Goal: Task Accomplishment & Management: Use online tool/utility

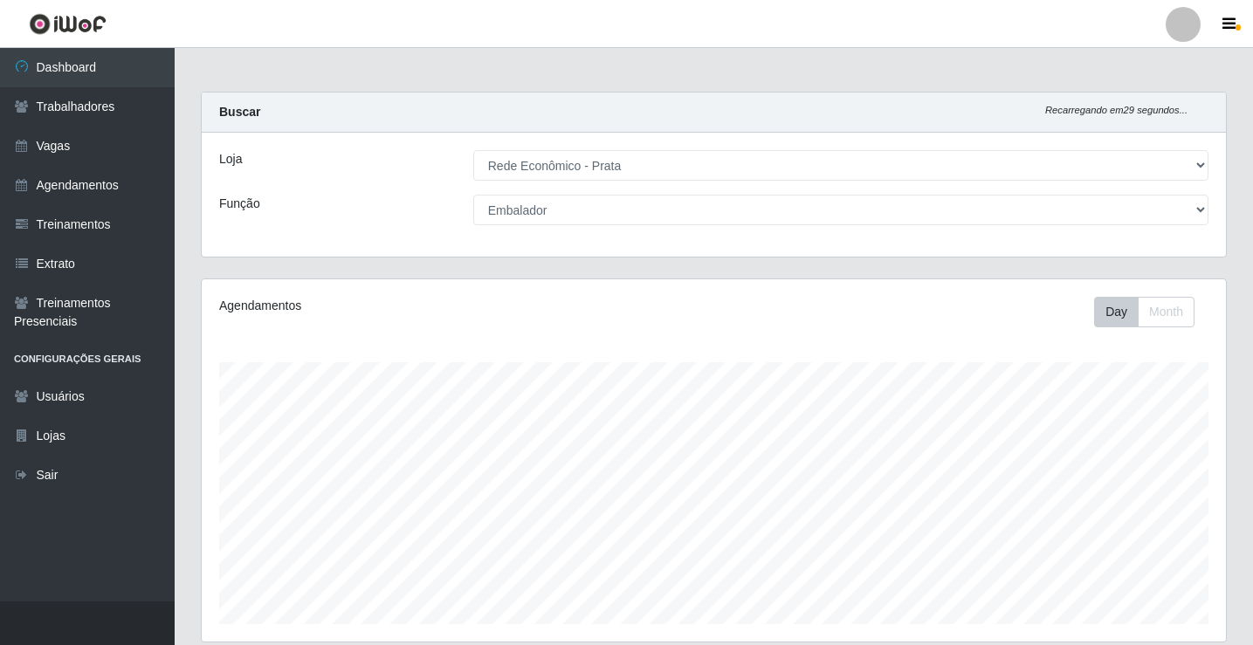
select select "192"
select select "1"
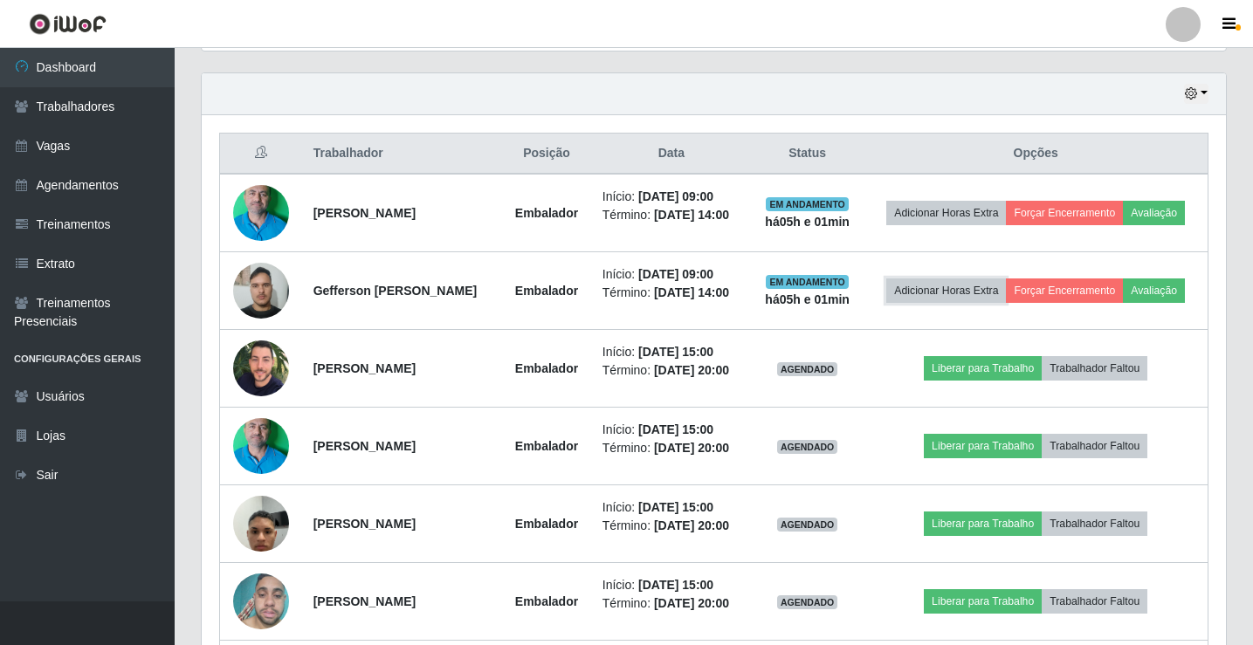
scroll to position [622, 0]
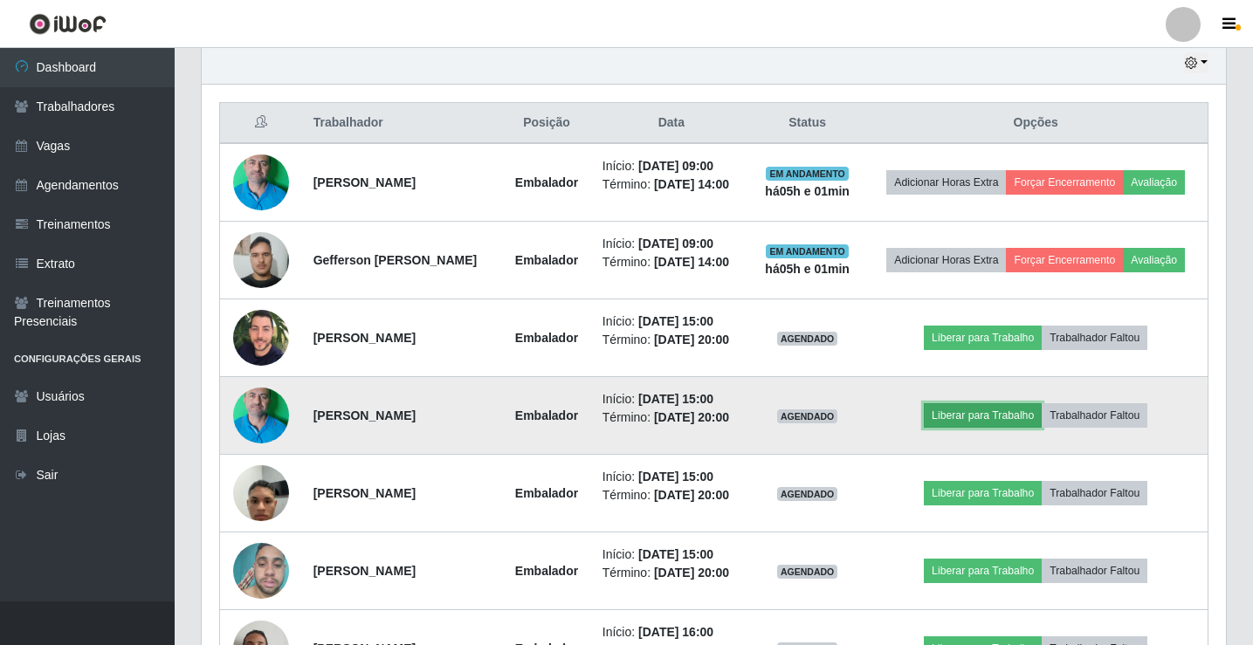
click at [991, 411] on button "Liberar para Trabalho" at bounding box center [983, 415] width 118 height 24
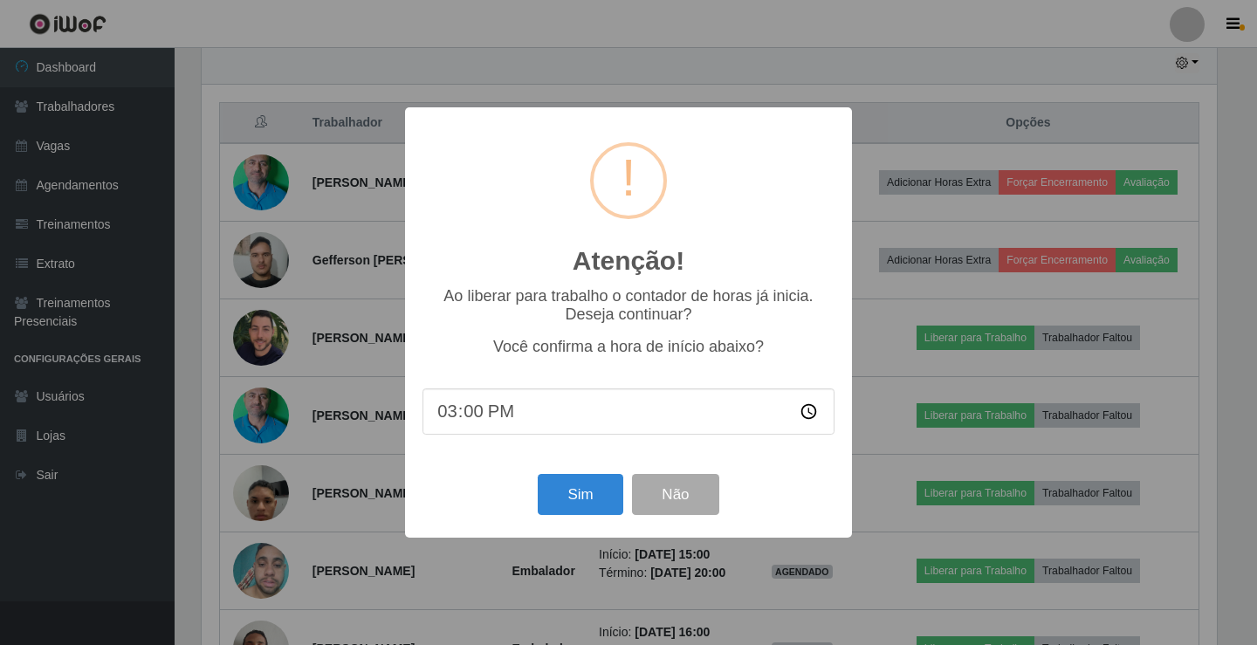
click at [855, 68] on div "Atenção! × Ao liberar para trabalho o contador de horas já inicia. Deseja conti…" at bounding box center [628, 322] width 1257 height 645
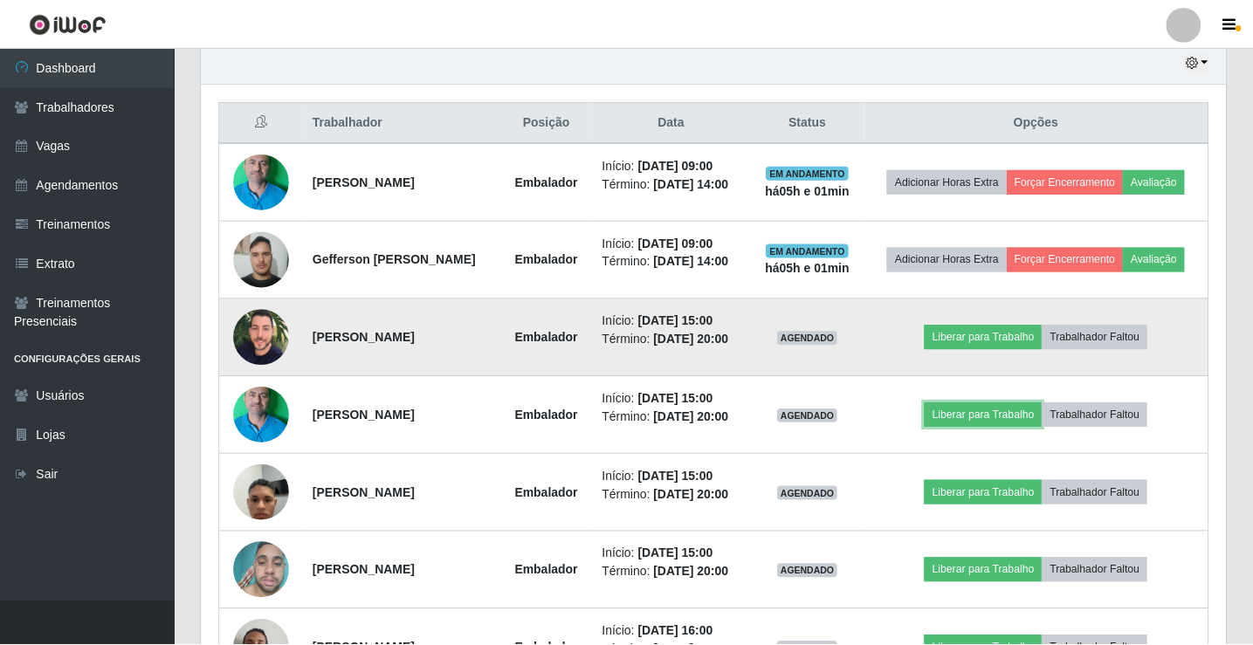
scroll to position [362, 1024]
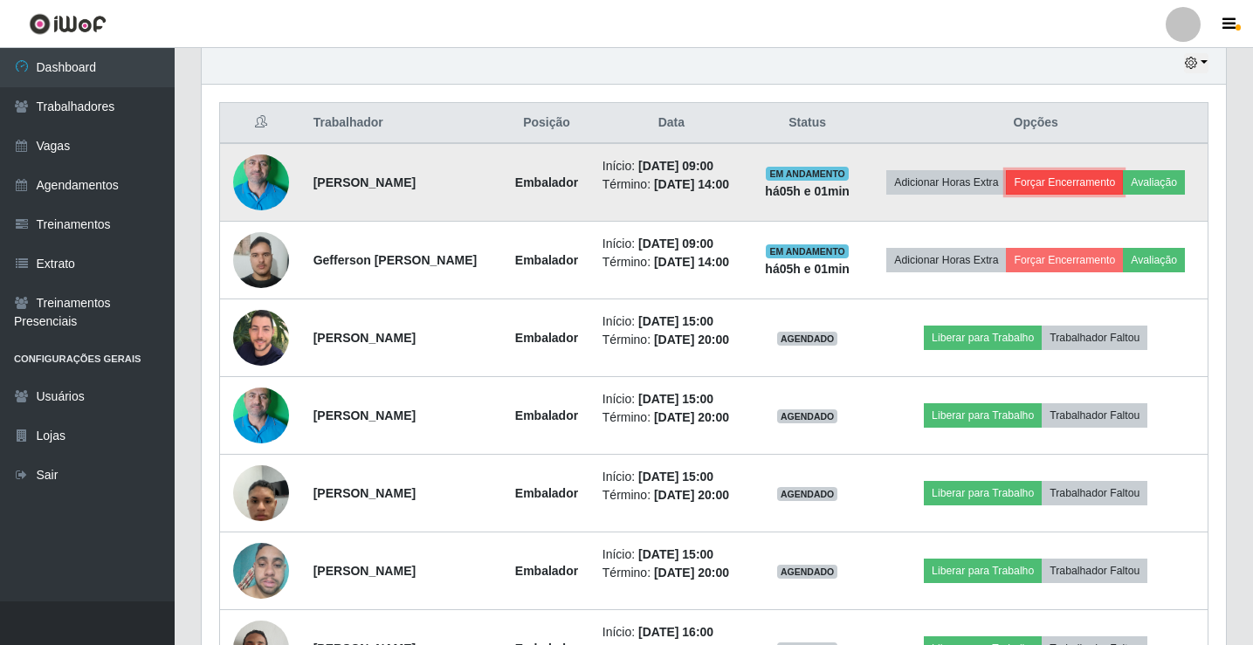
click at [1095, 187] on button "Forçar Encerramento" at bounding box center [1064, 182] width 117 height 24
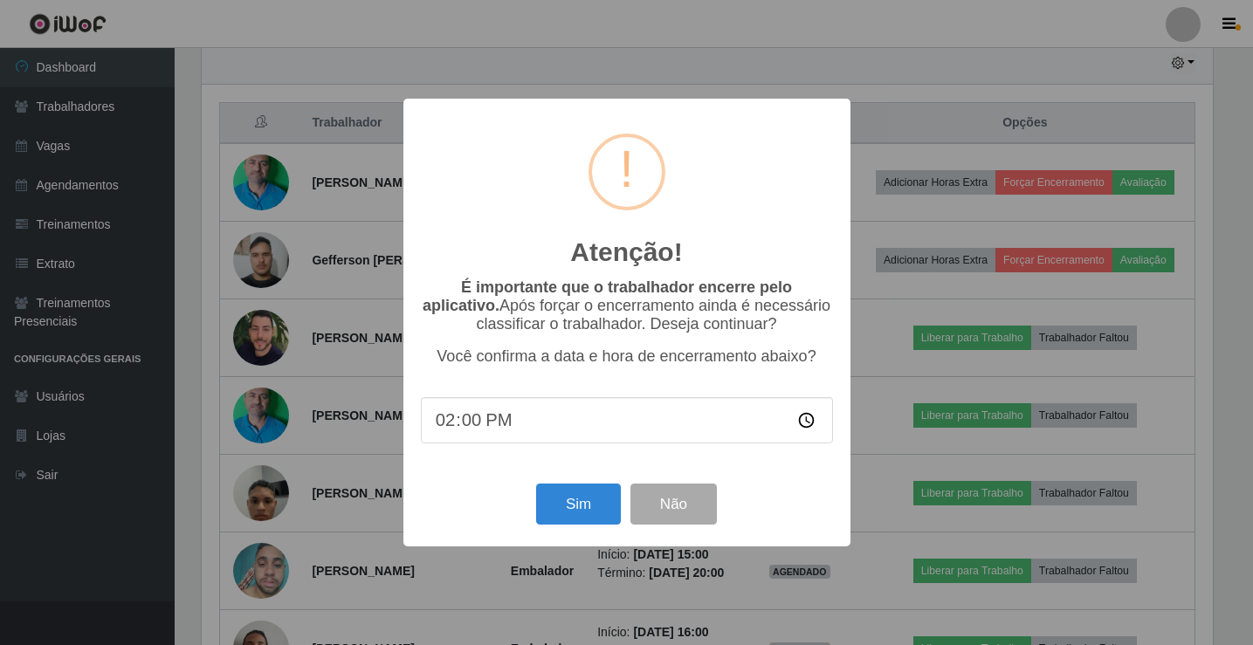
scroll to position [362, 1016]
click at [558, 522] on button "Sim" at bounding box center [580, 504] width 85 height 41
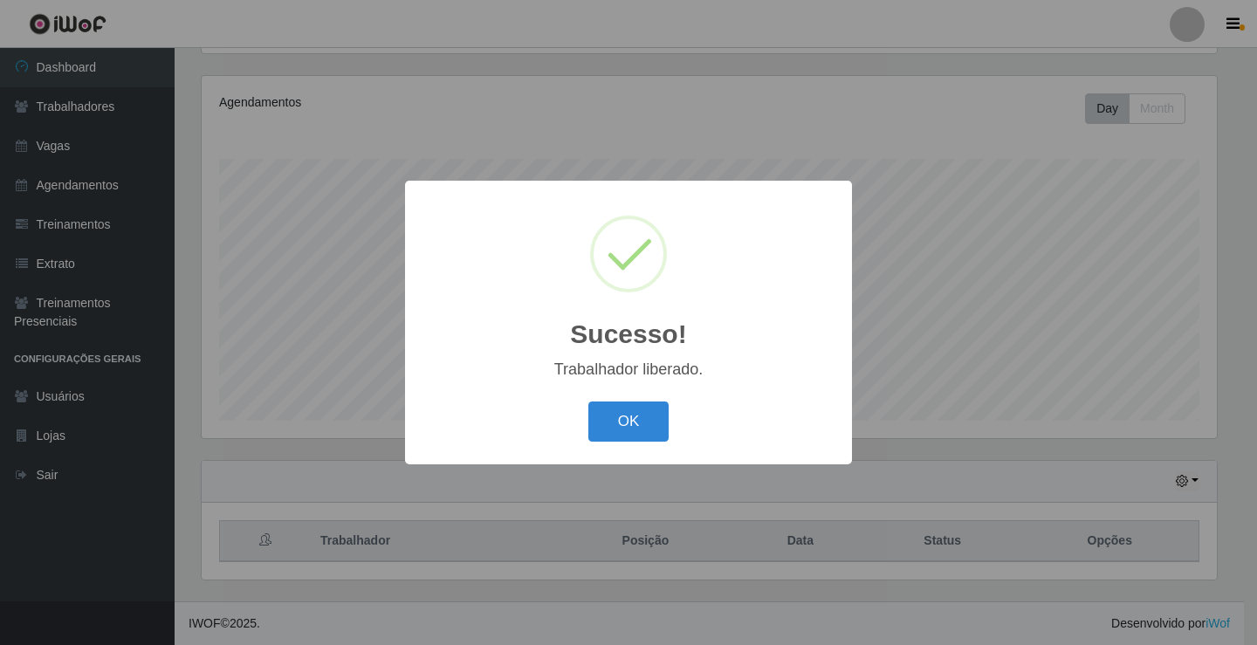
click at [589, 402] on button "OK" at bounding box center [629, 422] width 81 height 41
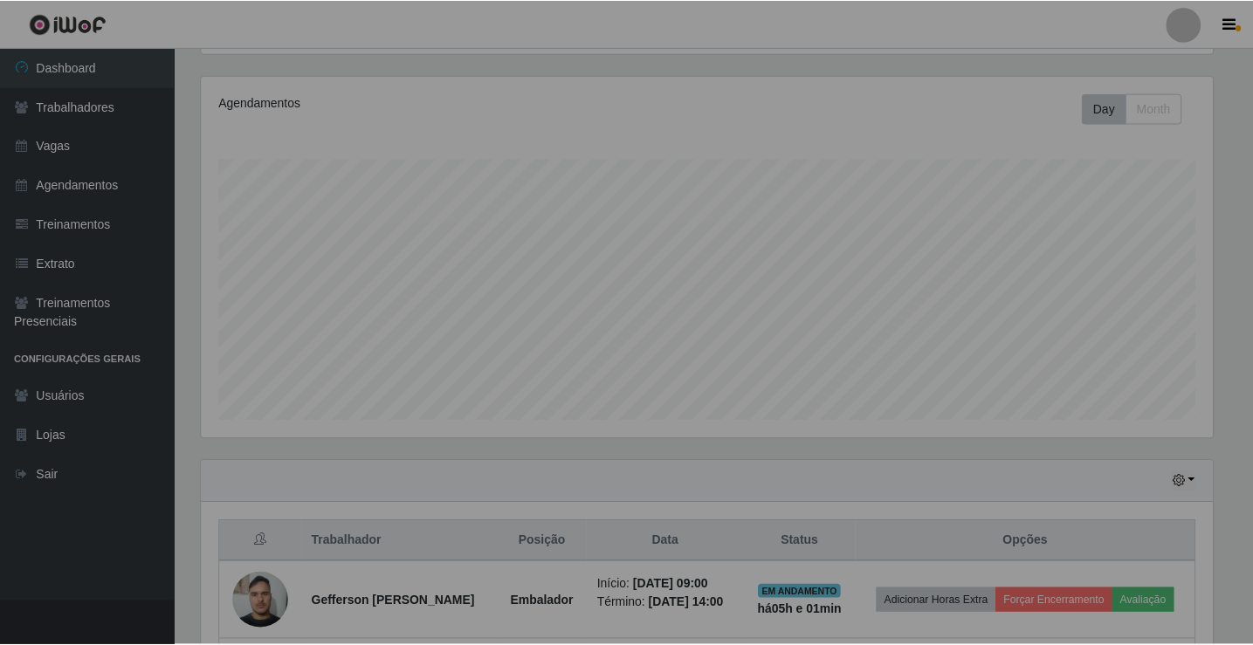
scroll to position [362, 1024]
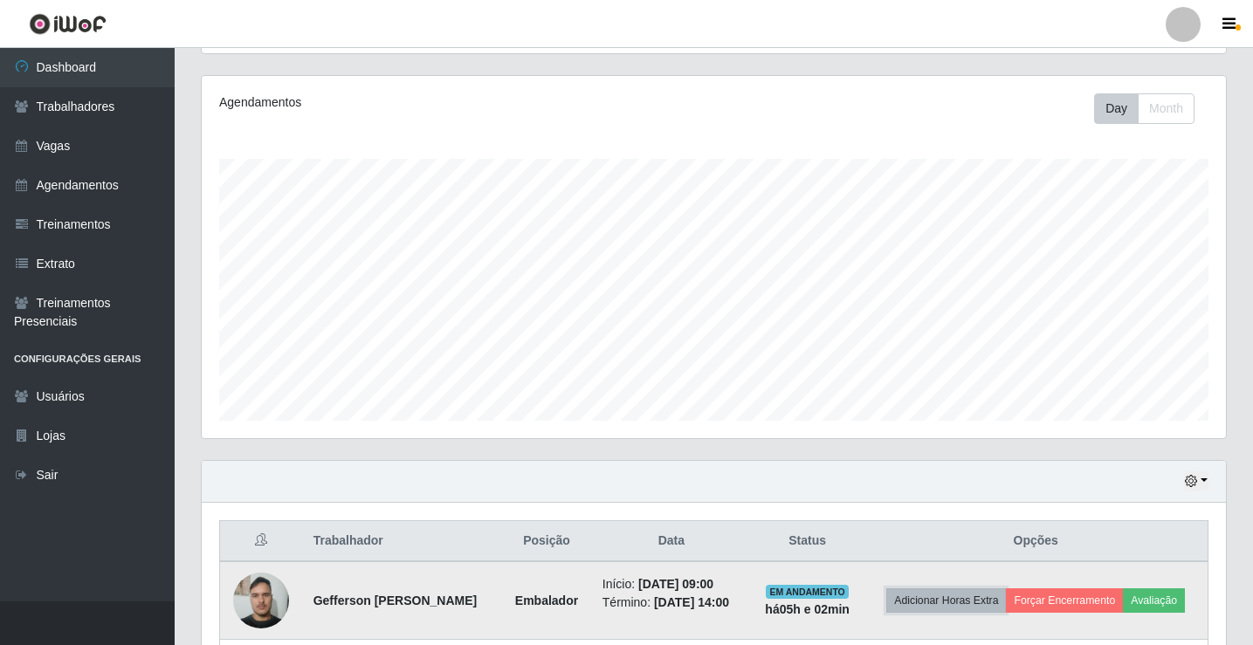
click at [961, 599] on button "Adicionar Horas Extra" at bounding box center [946, 601] width 120 height 24
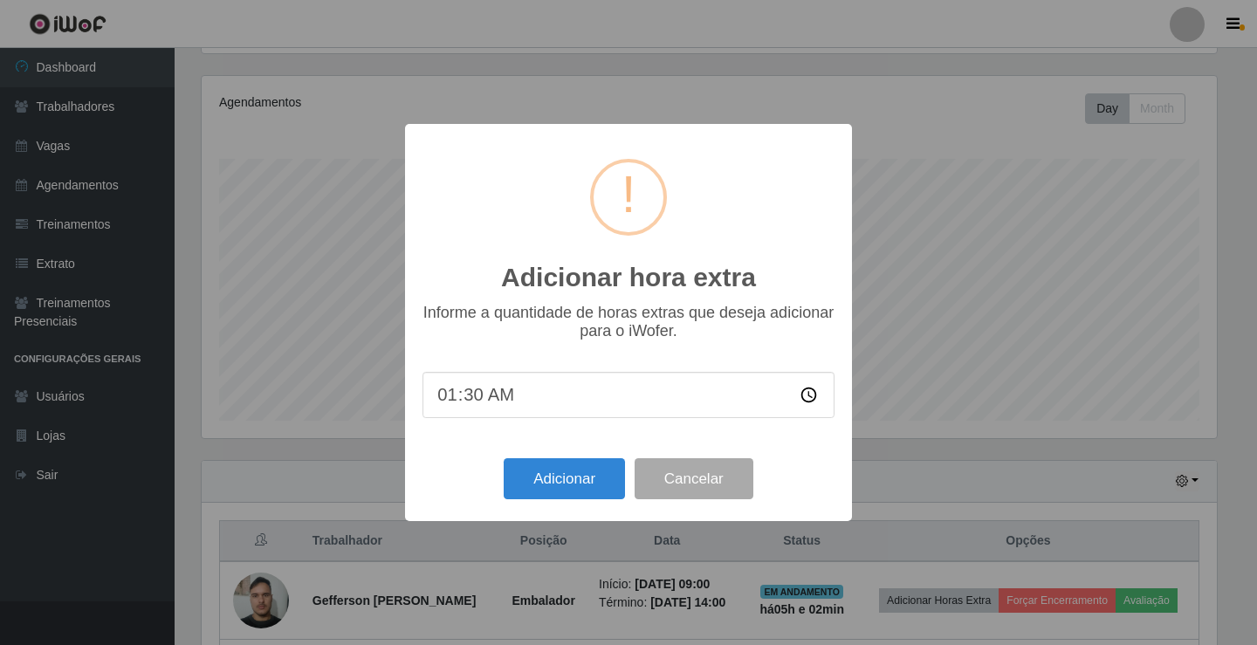
type input "01:00"
click at [601, 492] on button "Adicionar" at bounding box center [564, 478] width 121 height 41
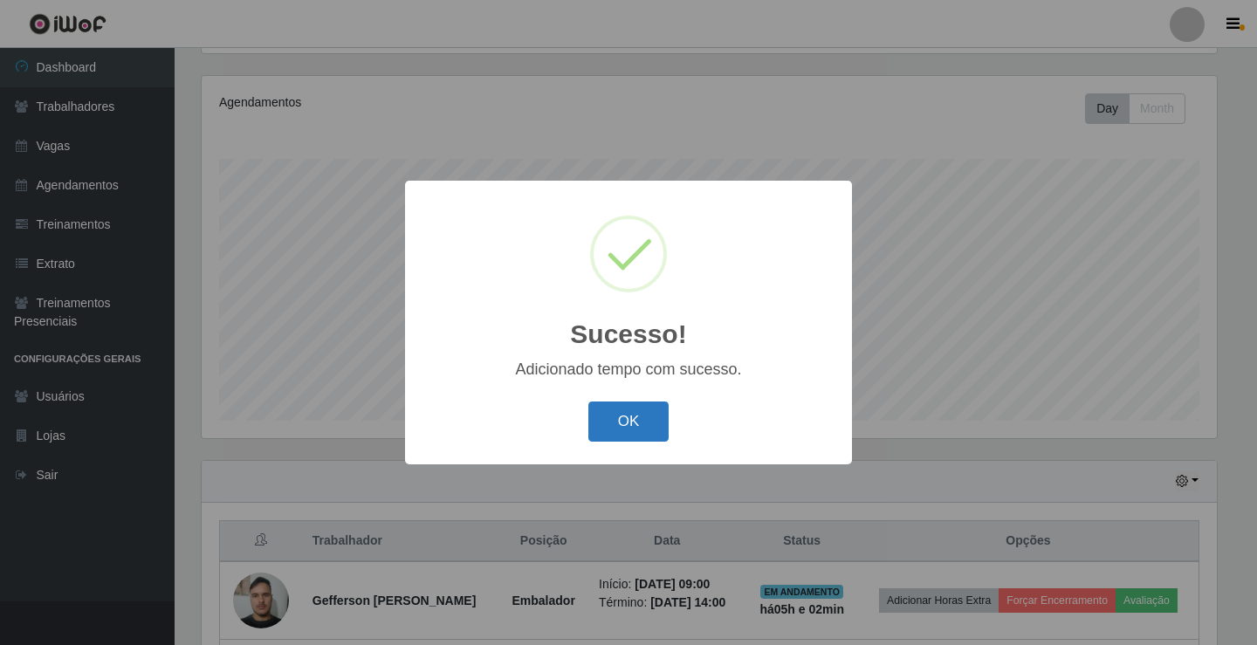
click at [637, 427] on button "OK" at bounding box center [629, 422] width 81 height 41
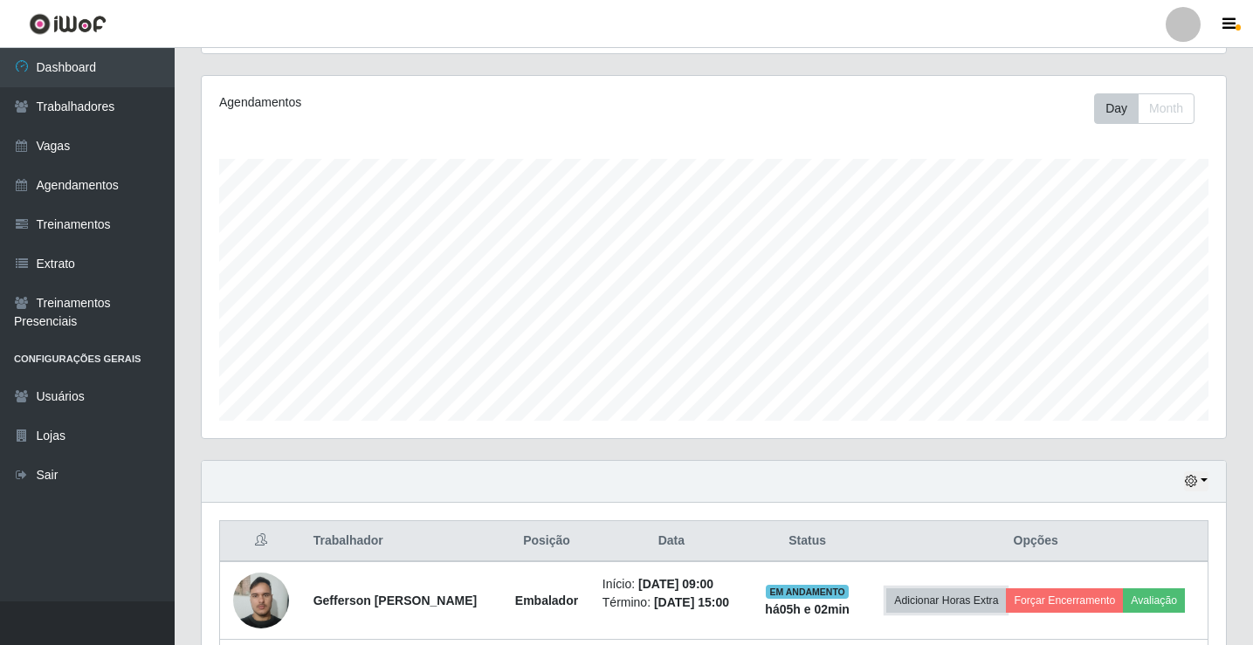
scroll to position [465, 0]
